Goal: Information Seeking & Learning: Learn about a topic

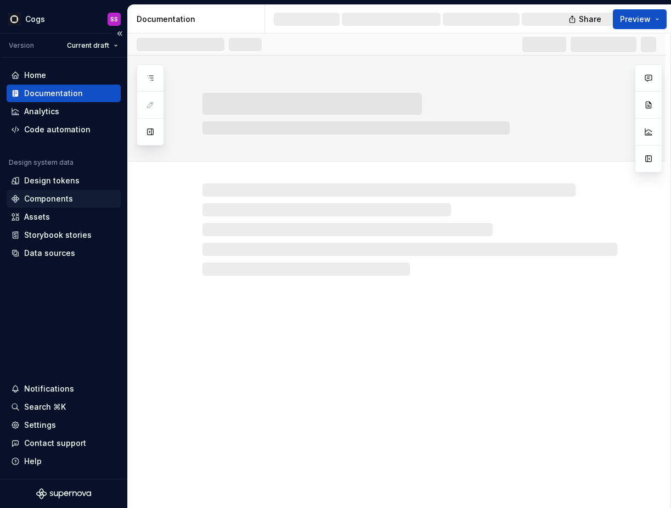
click at [68, 199] on div "Components" at bounding box center [48, 198] width 49 height 11
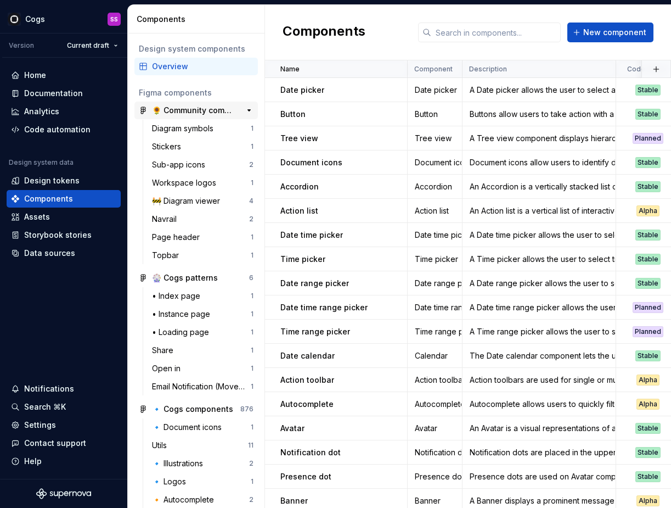
click at [179, 114] on div "🌻 Community components" at bounding box center [193, 110] width 82 height 11
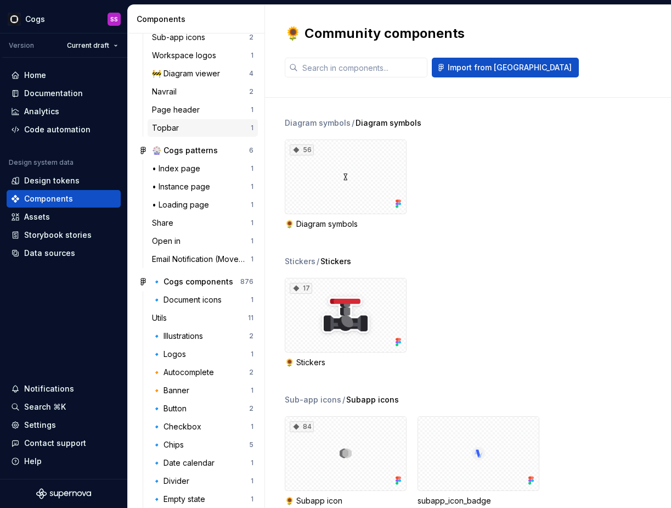
scroll to position [132, 0]
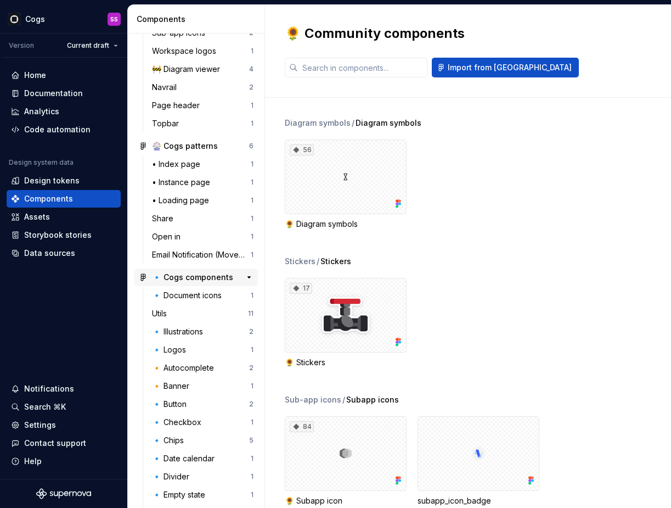
click at [186, 272] on div "🔹 Cogs components" at bounding box center [192, 277] width 81 height 11
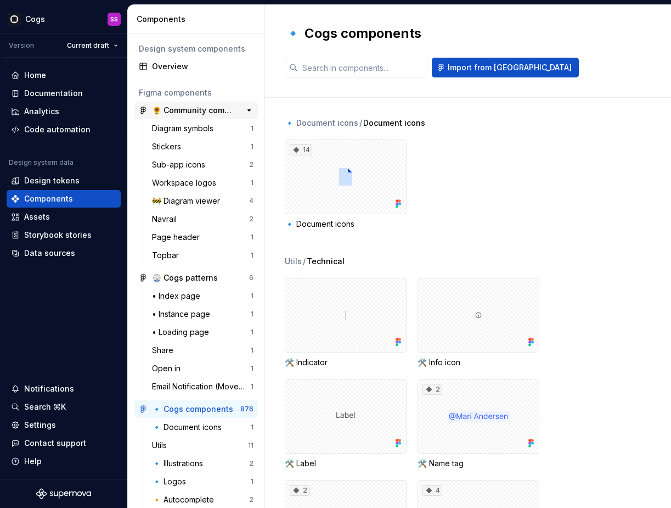
click at [176, 109] on div "🌻 Community components" at bounding box center [193, 110] width 82 height 11
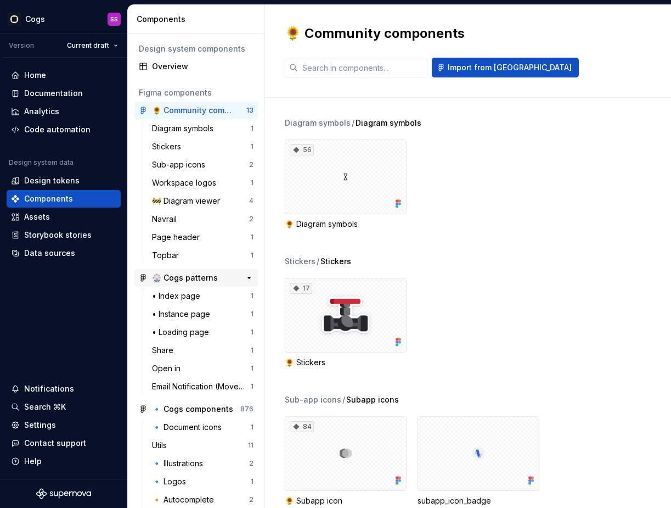
click at [181, 277] on div "🎡 Cogs patterns" at bounding box center [185, 277] width 66 height 11
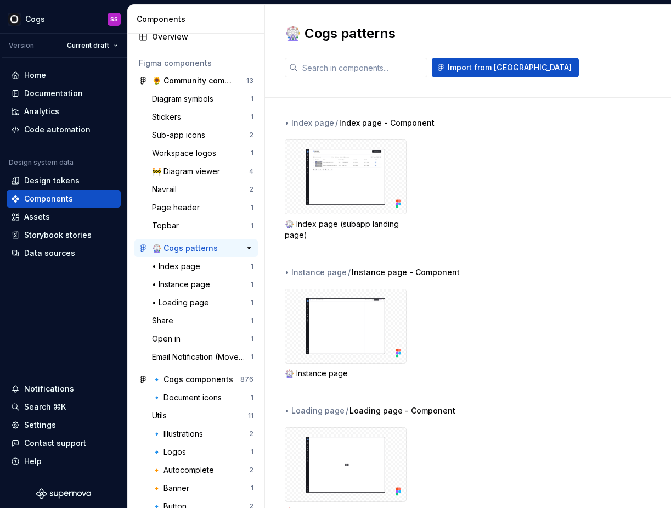
scroll to position [31, 0]
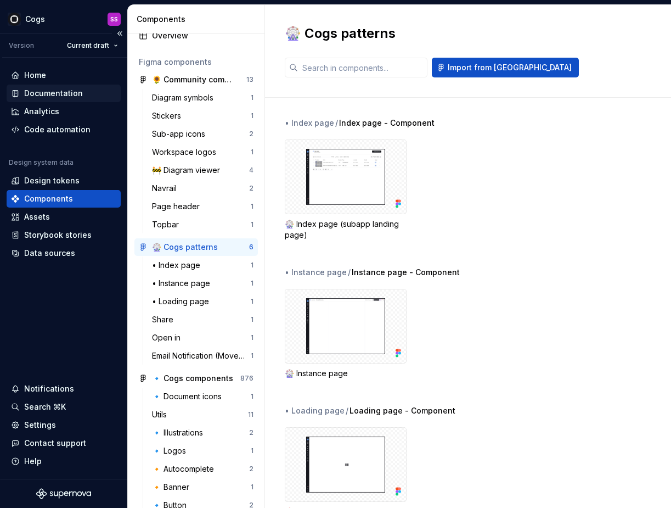
click at [80, 92] on div "Documentation" at bounding box center [53, 93] width 59 height 11
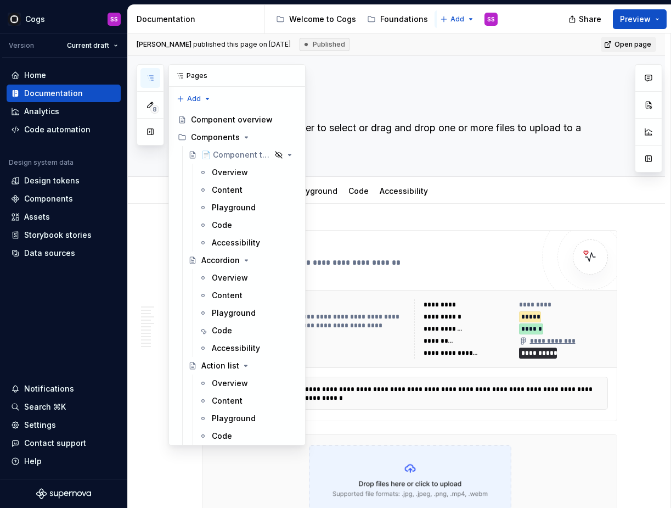
click at [150, 77] on icon "button" at bounding box center [150, 78] width 9 height 9
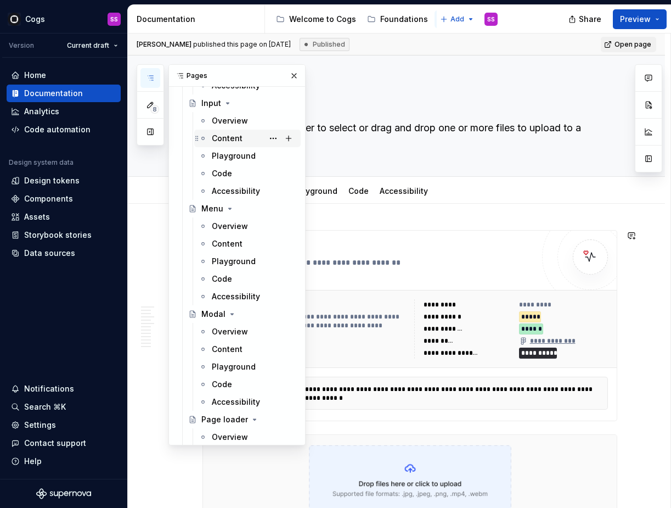
scroll to position [2021, 0]
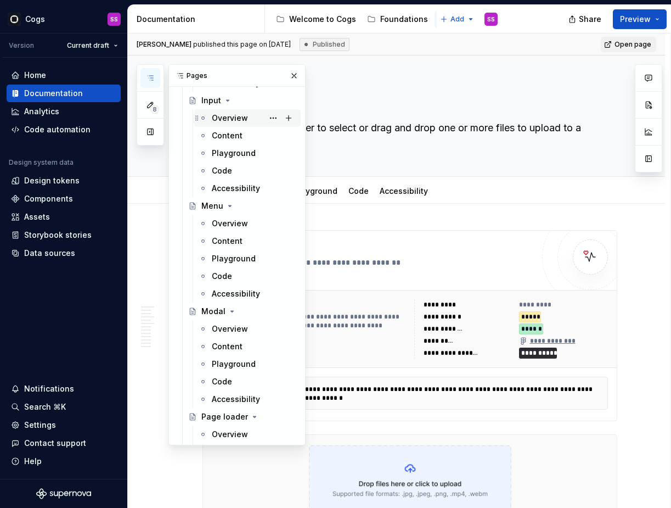
click at [230, 121] on div "Overview" at bounding box center [230, 117] width 36 height 11
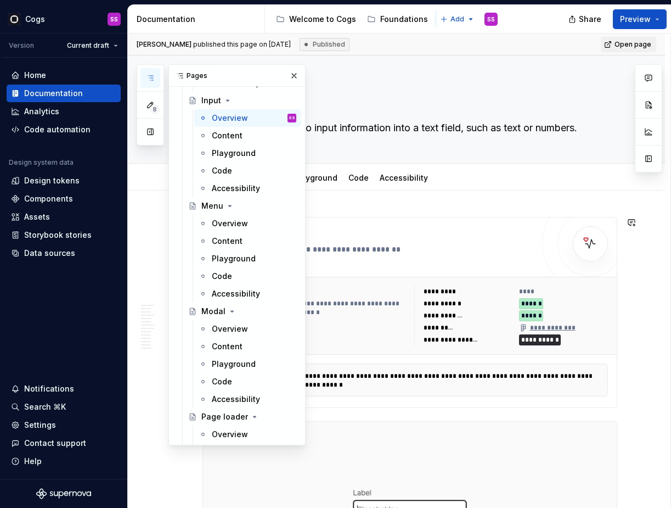
click at [401, 258] on div "**********" at bounding box center [373, 312] width 319 height 168
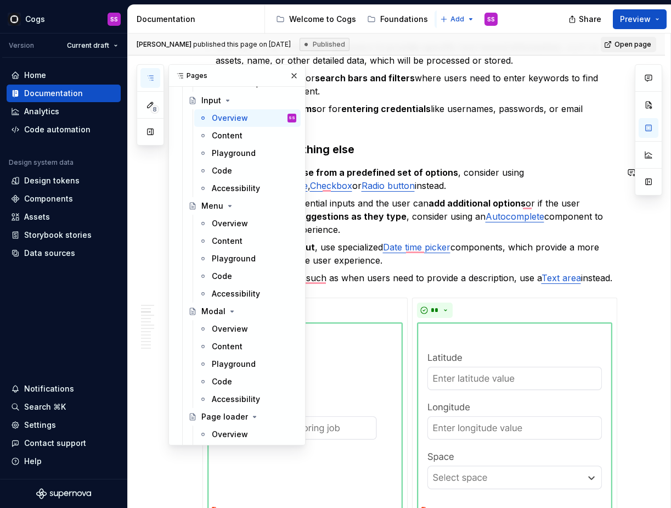
scroll to position [656, 0]
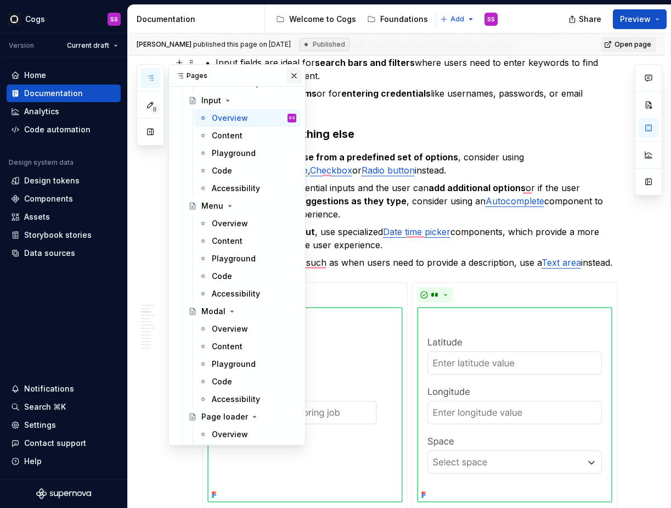
click at [290, 80] on button "button" at bounding box center [293, 75] width 15 height 15
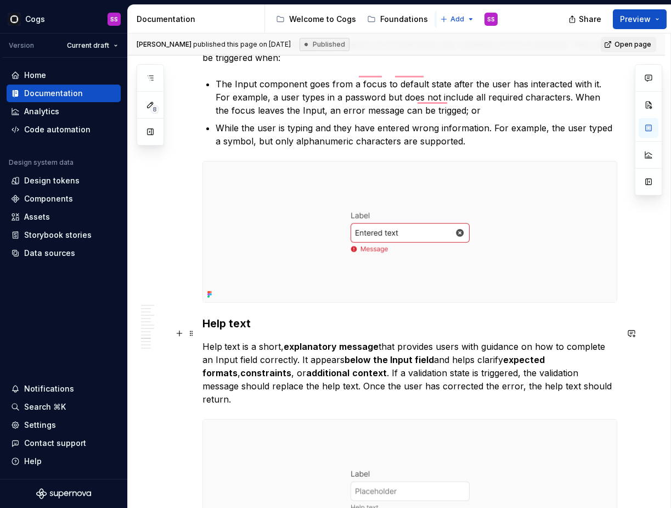
scroll to position [4071, 0]
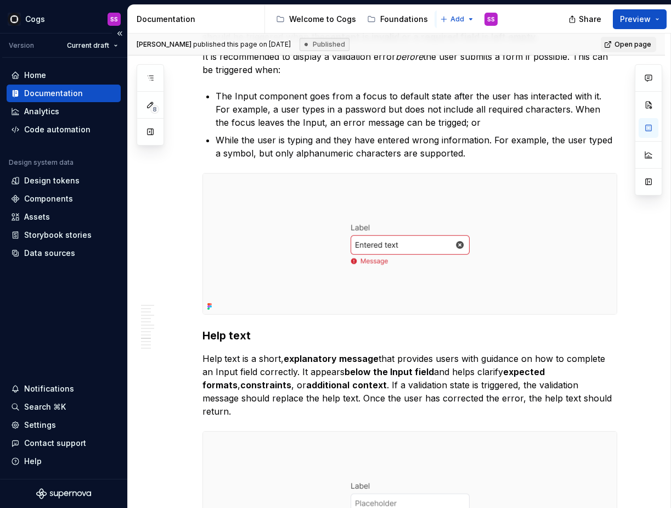
type textarea "*"
